Goal: Check status: Check status

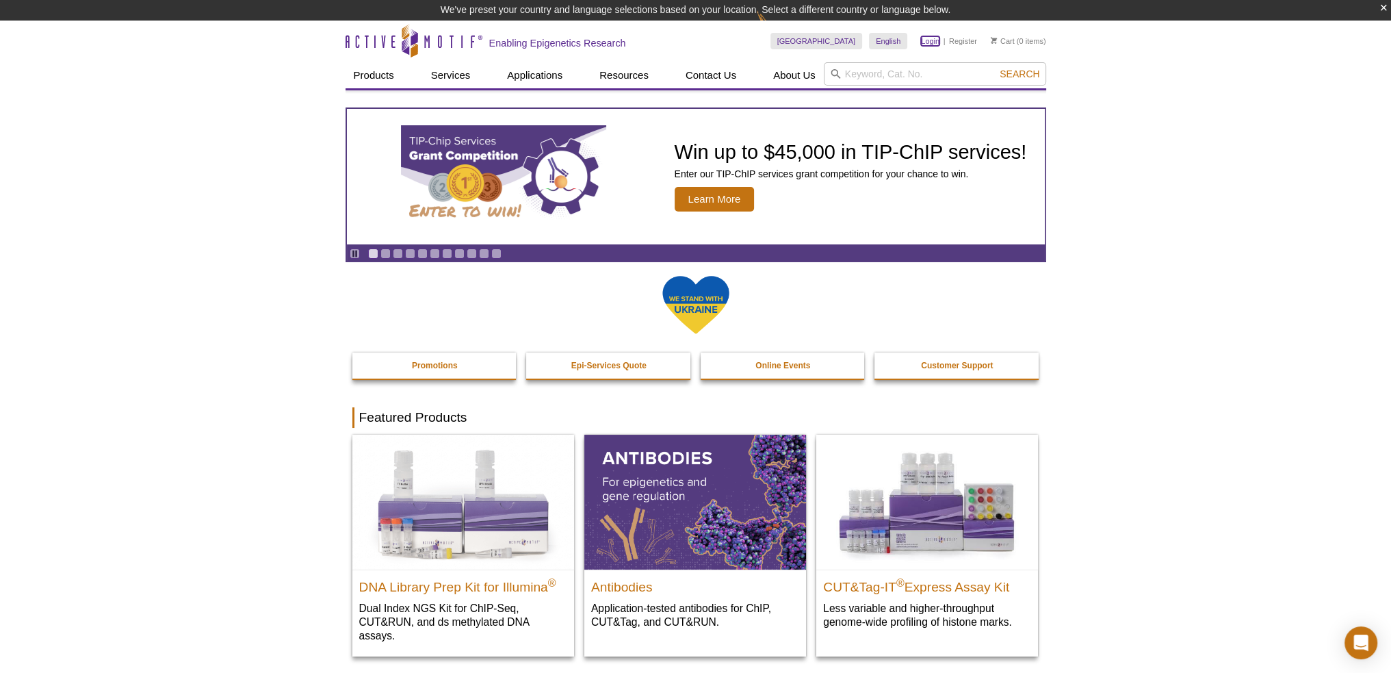
click at [931, 38] on link "Login" at bounding box center [930, 41] width 18 height 10
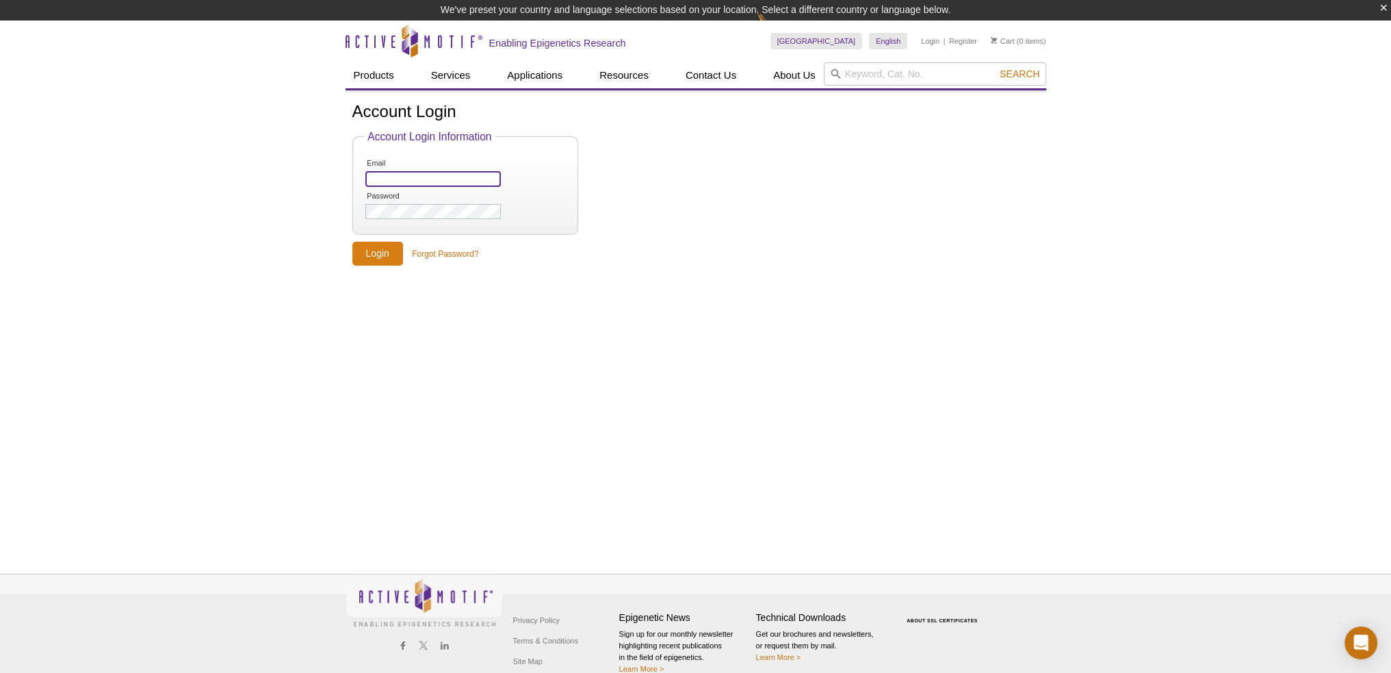
type input "[EMAIL_ADDRESS][PERSON_NAME][DOMAIN_NAME]"
click at [386, 254] on input "Login" at bounding box center [377, 254] width 51 height 24
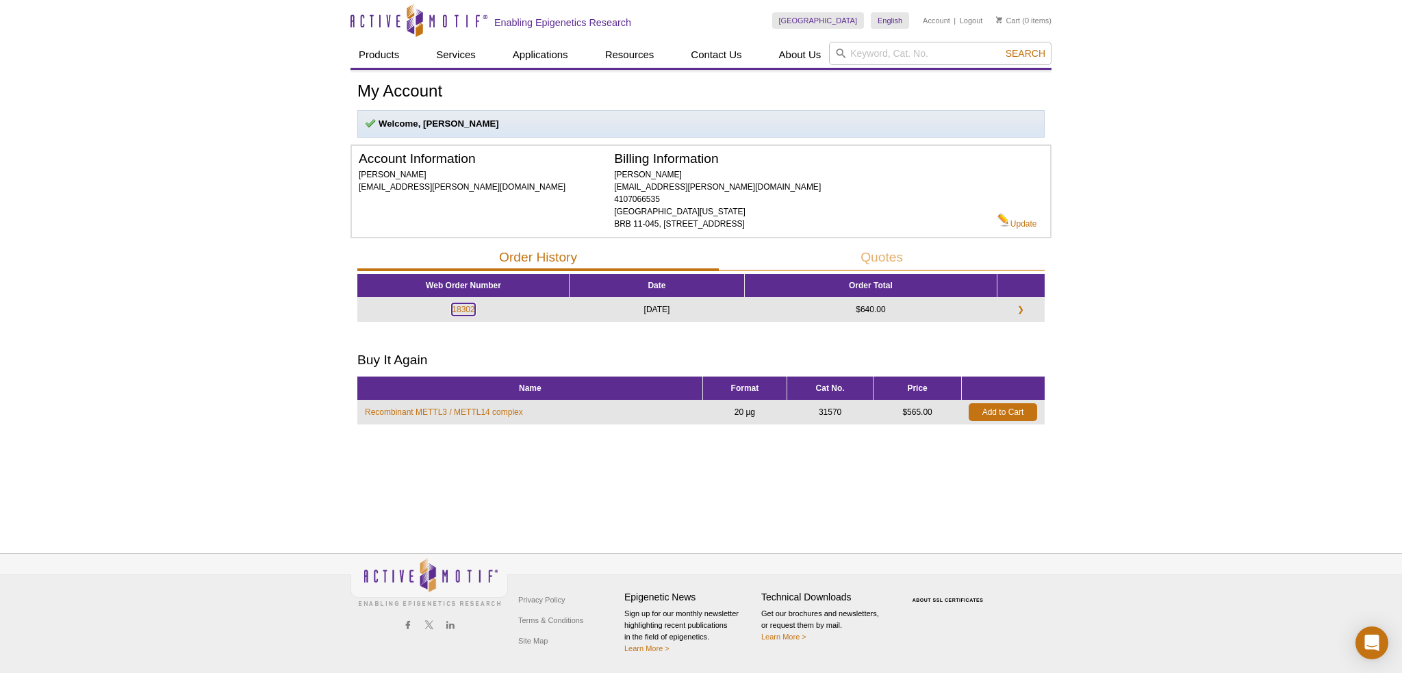
click at [454, 307] on link "18302" at bounding box center [463, 309] width 23 height 12
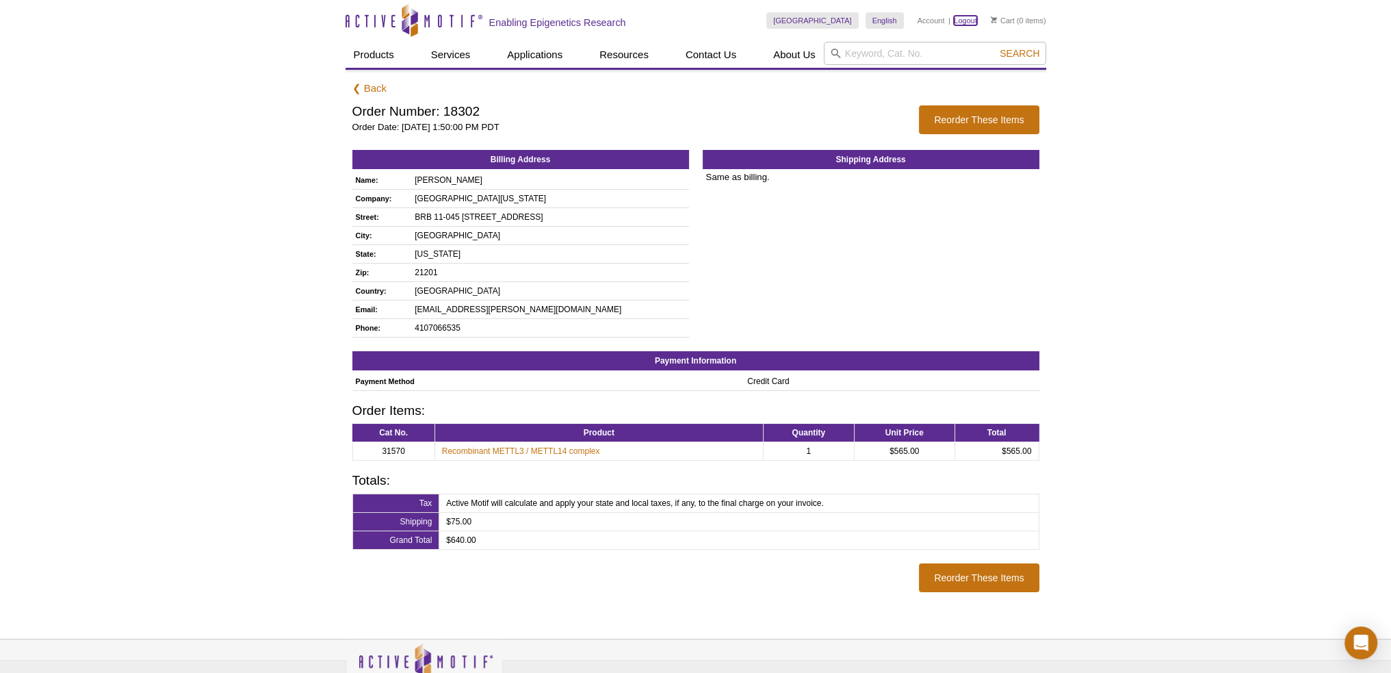
click at [962, 19] on link "Logout" at bounding box center [965, 21] width 23 height 10
